Goal: Task Accomplishment & Management: Manage account settings

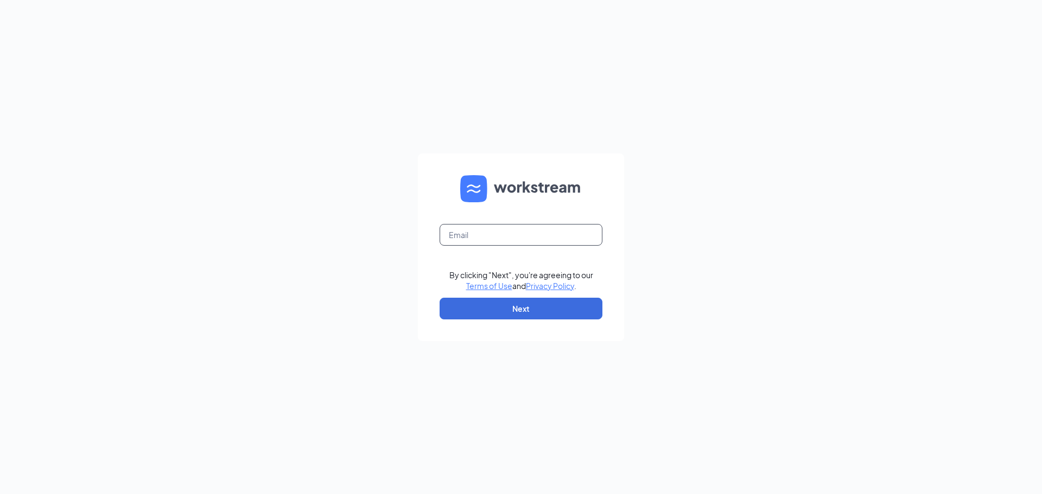
click at [507, 228] on input "text" at bounding box center [521, 235] width 163 height 22
type input "bcobian@sweetcreament.net"
click at [528, 310] on button "Next" at bounding box center [521, 309] width 163 height 22
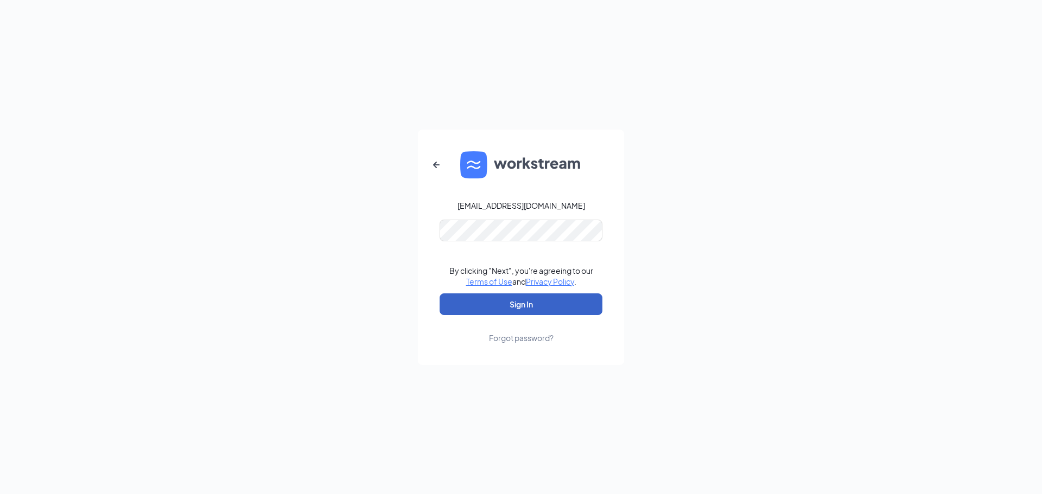
click at [532, 309] on button "Sign In" at bounding box center [521, 305] width 163 height 22
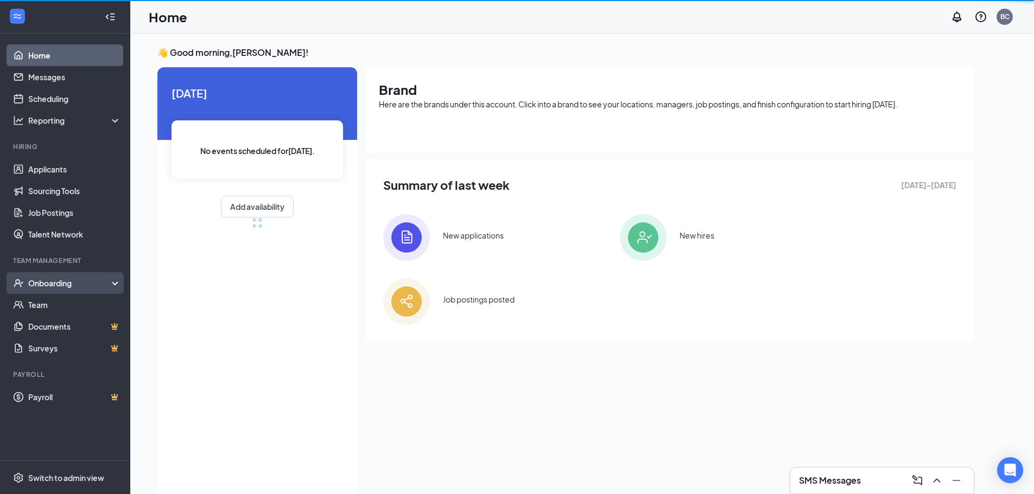
click at [51, 283] on div "Onboarding" at bounding box center [70, 283] width 84 height 11
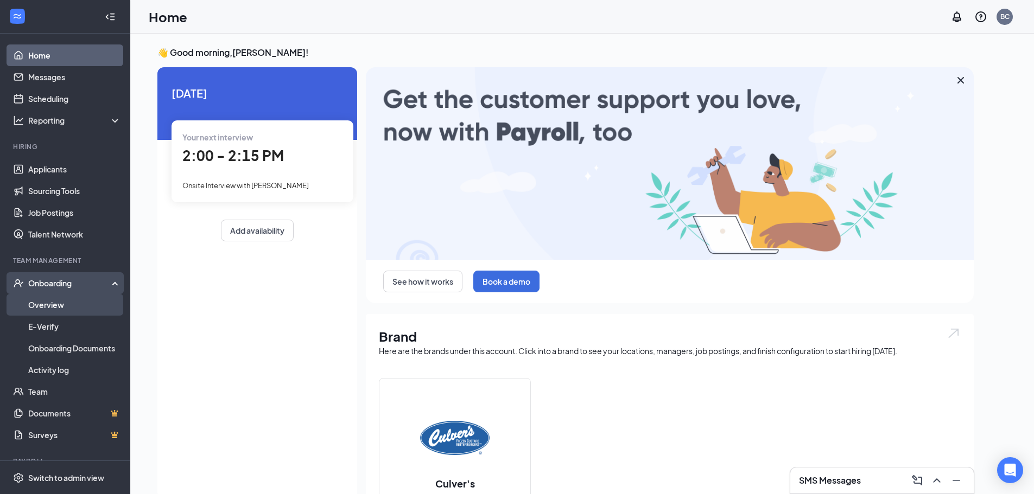
click at [62, 310] on link "Overview" at bounding box center [74, 305] width 93 height 22
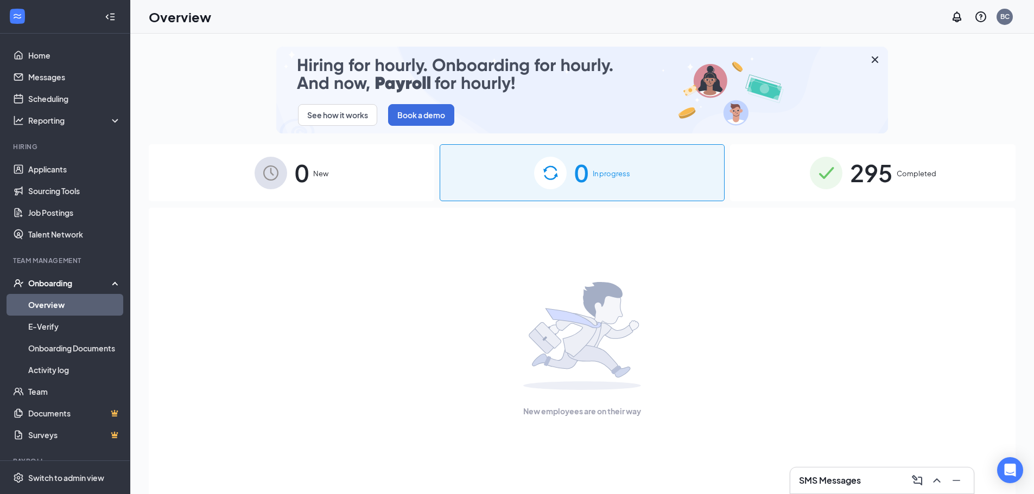
click at [841, 178] on img at bounding box center [826, 173] width 33 height 33
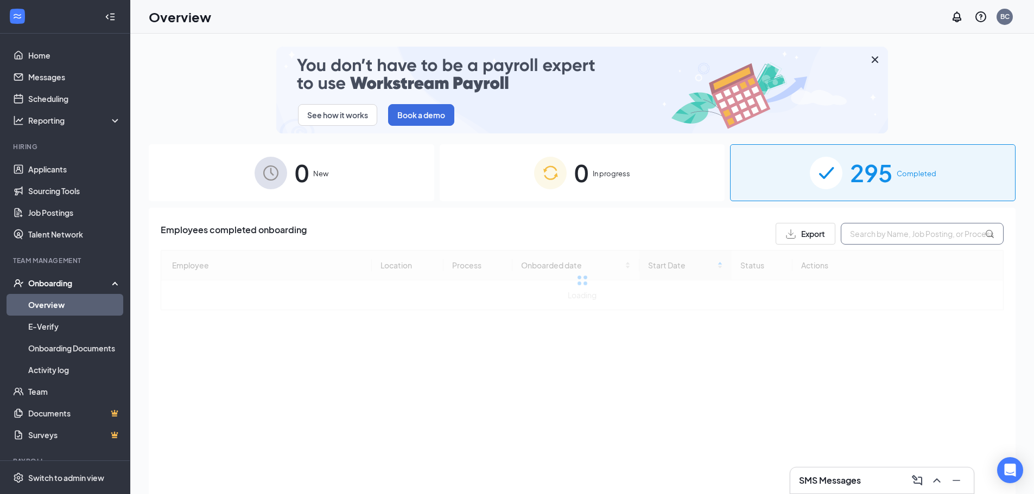
click at [868, 240] on input "text" at bounding box center [922, 234] width 163 height 22
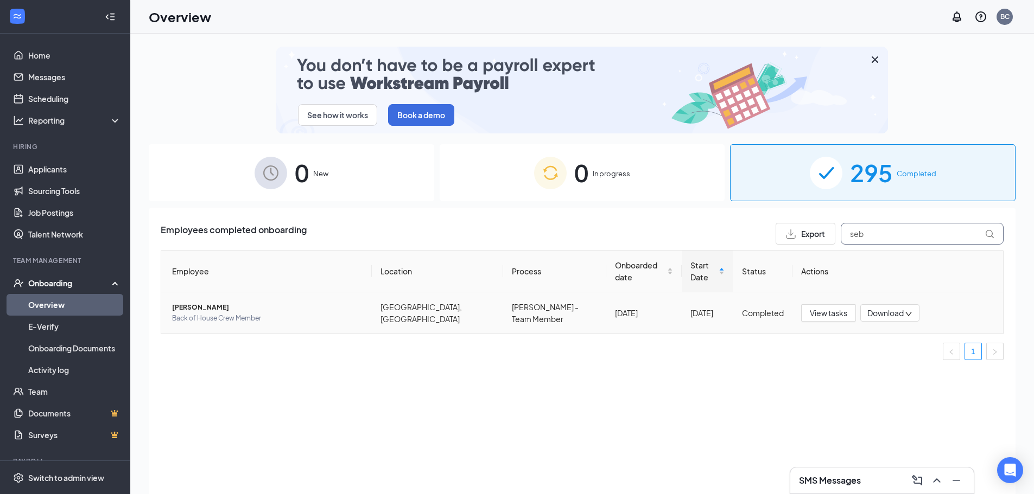
type input "seb"
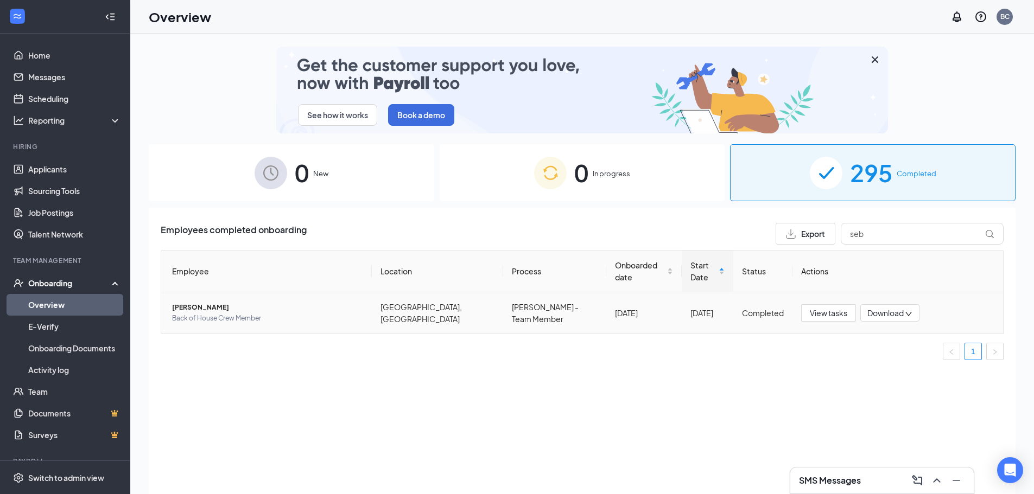
click at [257, 302] on span "[PERSON_NAME]" at bounding box center [267, 307] width 191 height 11
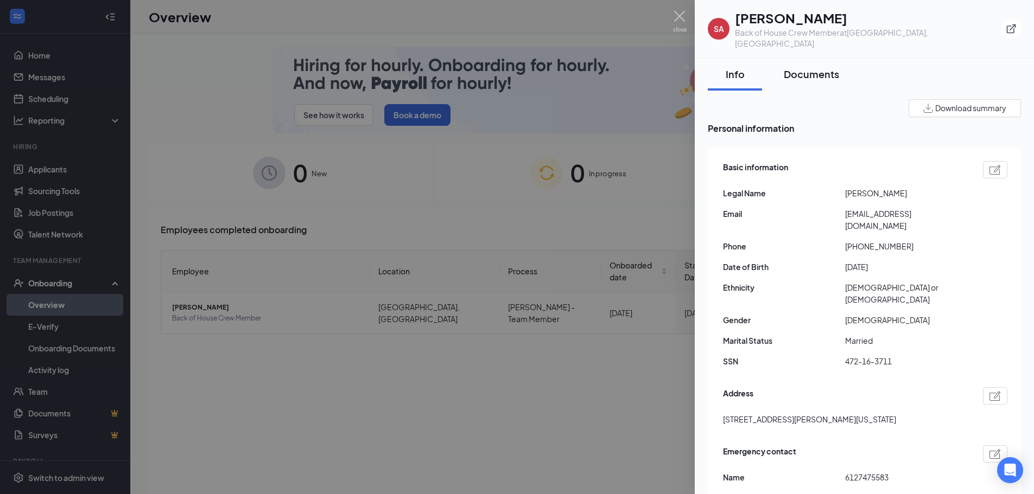
click at [798, 67] on div "Documents" at bounding box center [811, 74] width 55 height 14
